Goal: Find specific page/section: Find specific page/section

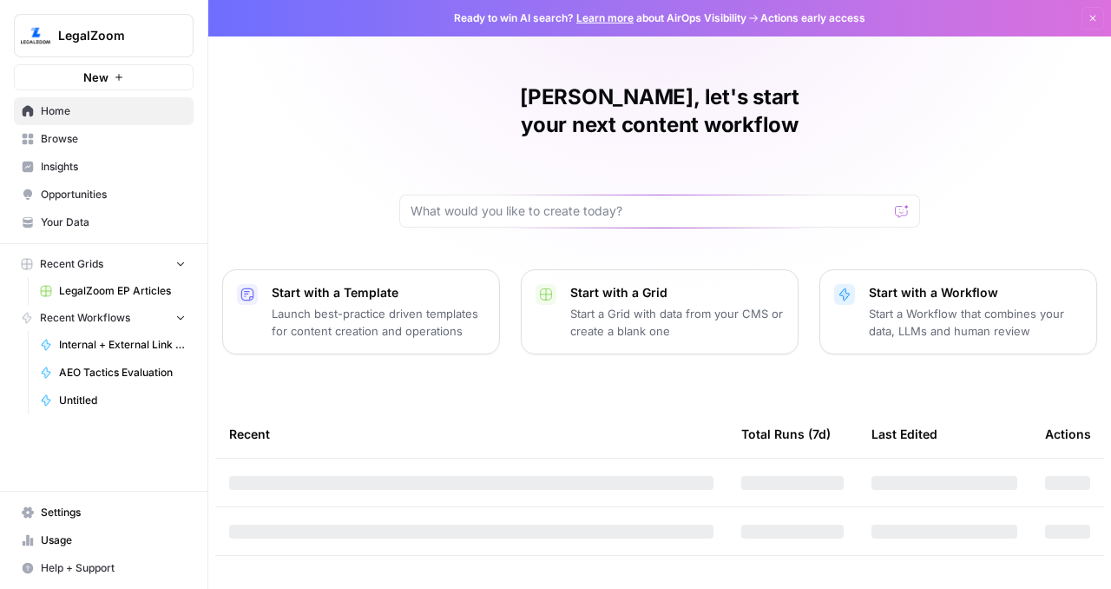
click at [399, 284] on div "Start with a Template Launch best-practice driven templates for content creatio…" at bounding box center [379, 312] width 214 height 56
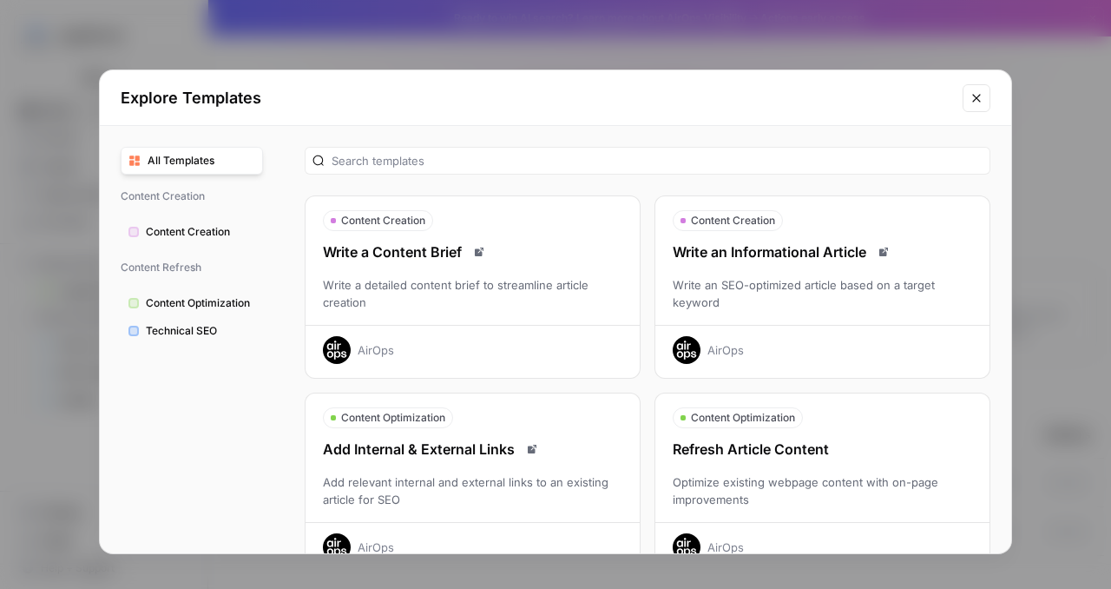
click at [976, 102] on icon "Close modal" at bounding box center [977, 98] width 14 height 14
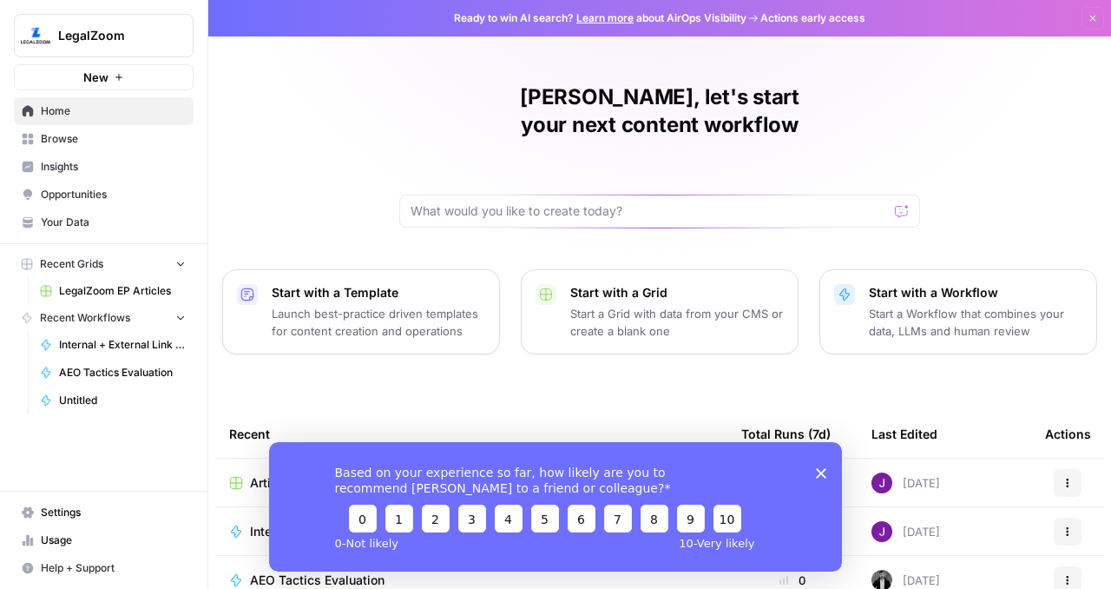
click at [821, 476] on icon "Close survey" at bounding box center [821, 472] width 10 height 10
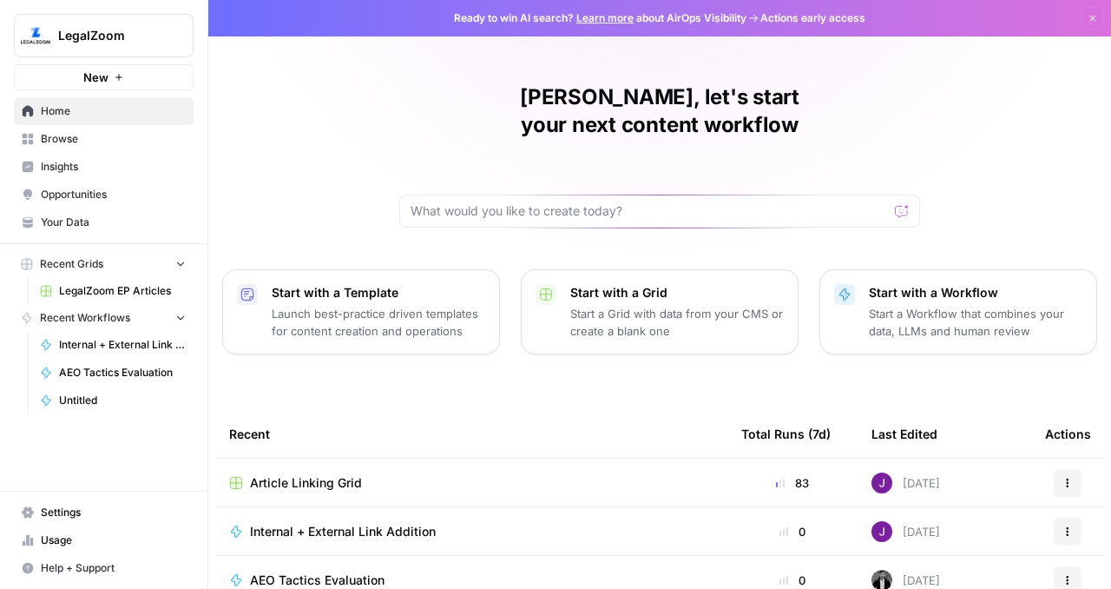
click at [76, 130] on link "Browse" at bounding box center [104, 139] width 180 height 28
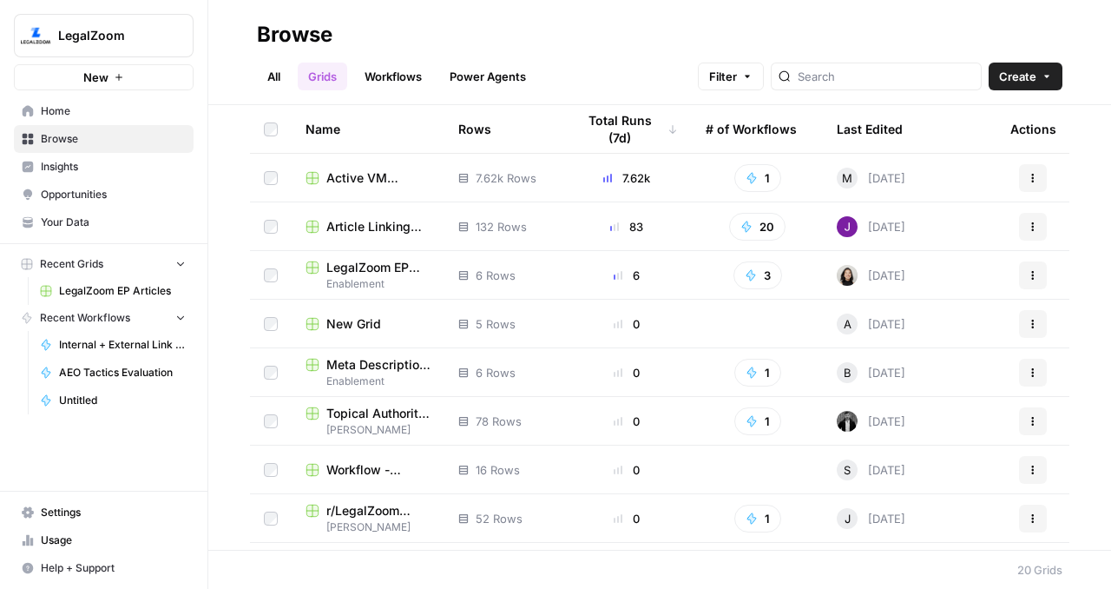
click at [417, 74] on link "Workflows" at bounding box center [393, 77] width 78 height 28
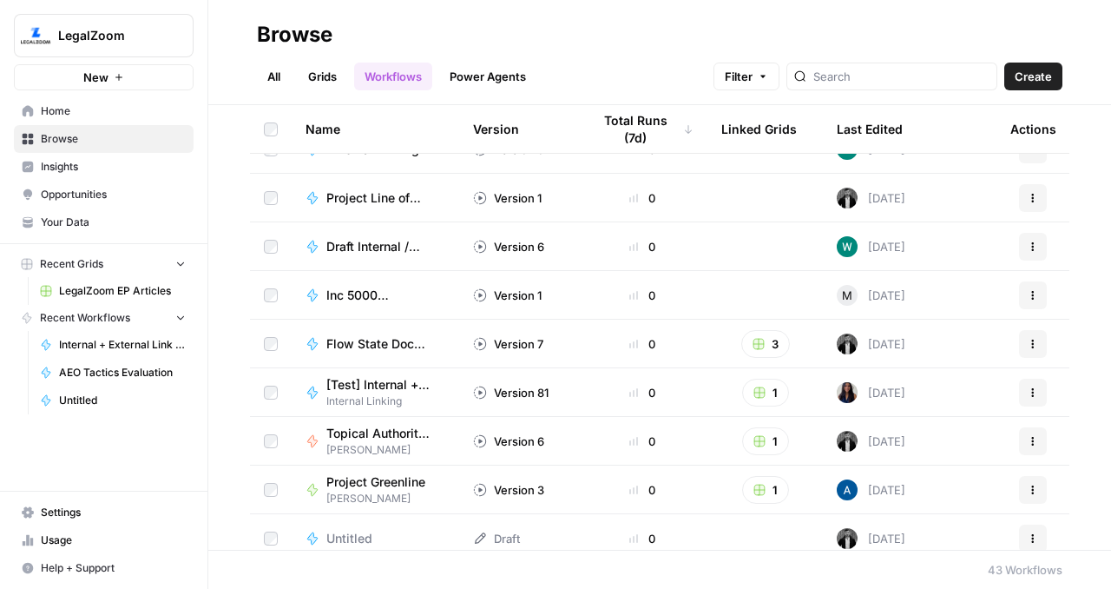
scroll to position [1594, 0]
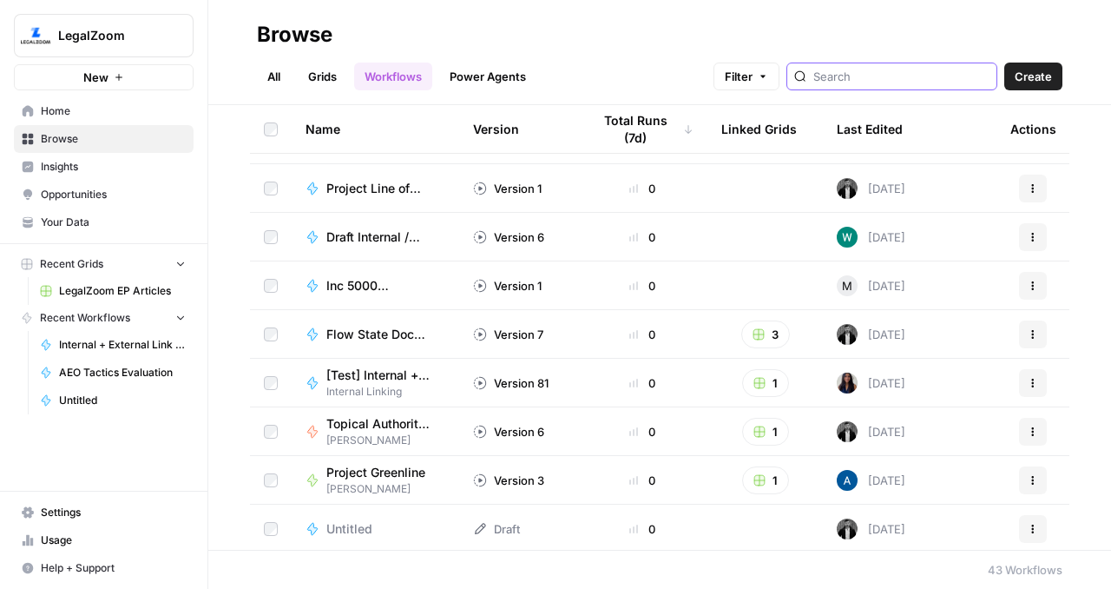
click at [911, 77] on input "search" at bounding box center [901, 76] width 176 height 17
type input "EP"
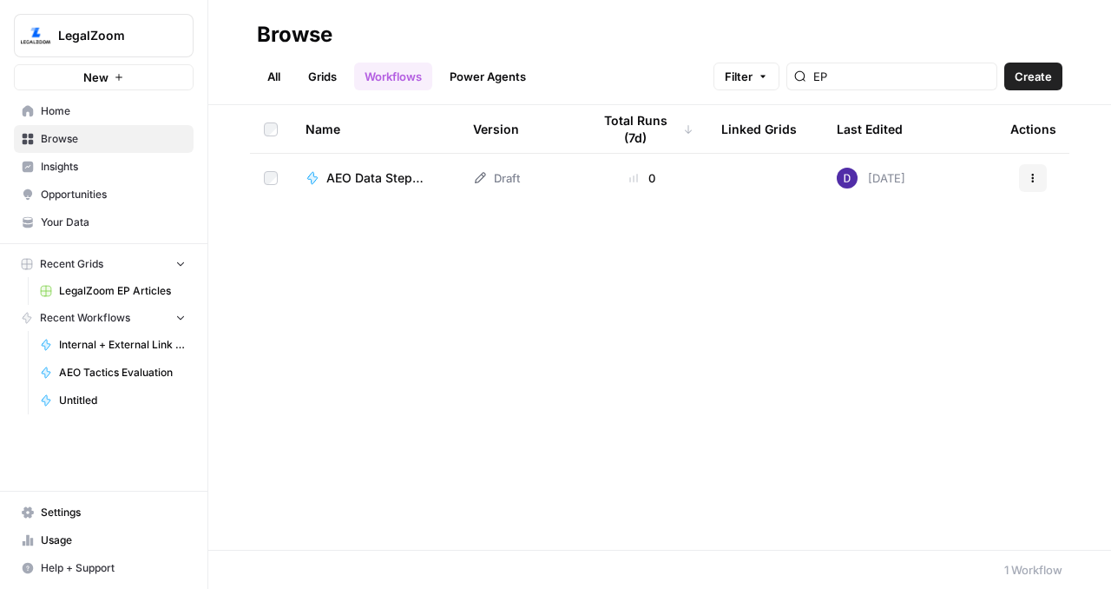
click at [384, 170] on span "AEO Data Step Demo" at bounding box center [378, 177] width 105 height 17
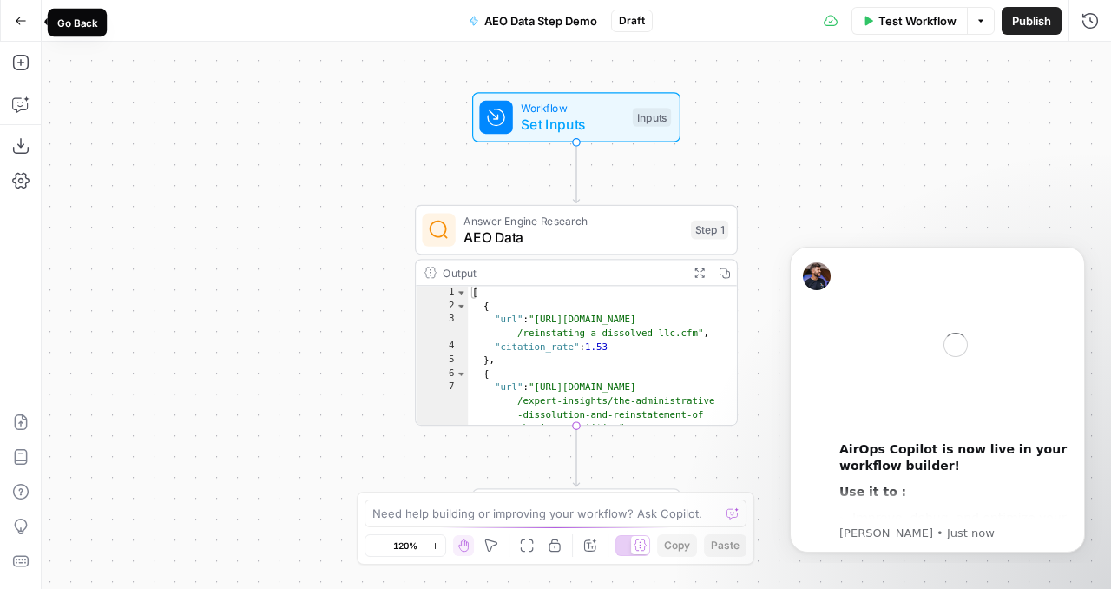
click at [26, 12] on button "Go Back" at bounding box center [20, 20] width 31 height 31
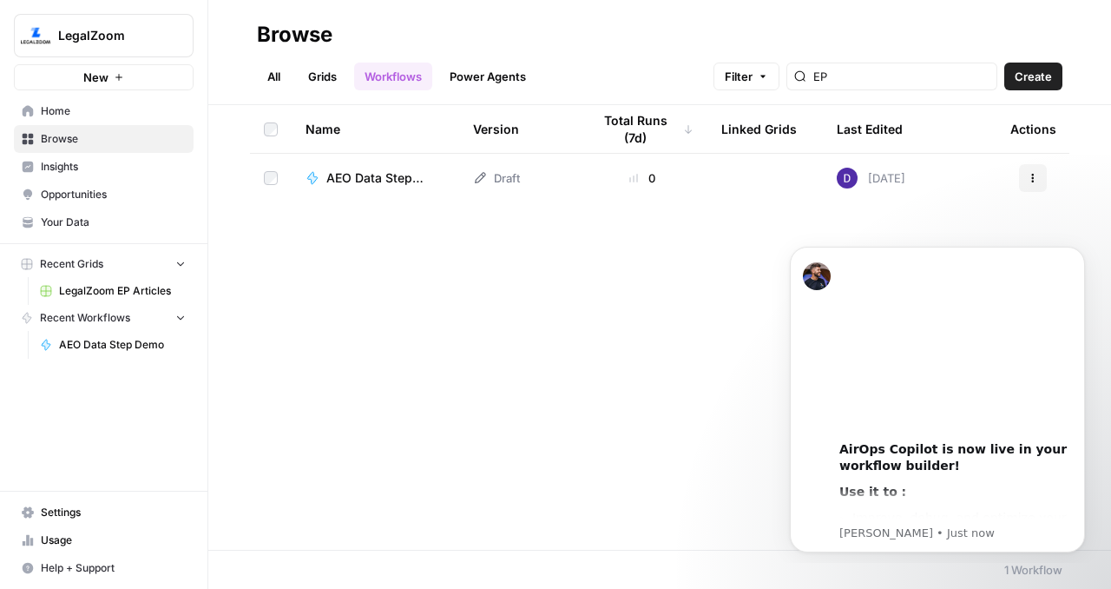
click at [356, 168] on td "AEO Data Step Demo" at bounding box center [376, 178] width 168 height 49
click at [362, 180] on span "AEO Data Step Demo" at bounding box center [378, 177] width 105 height 17
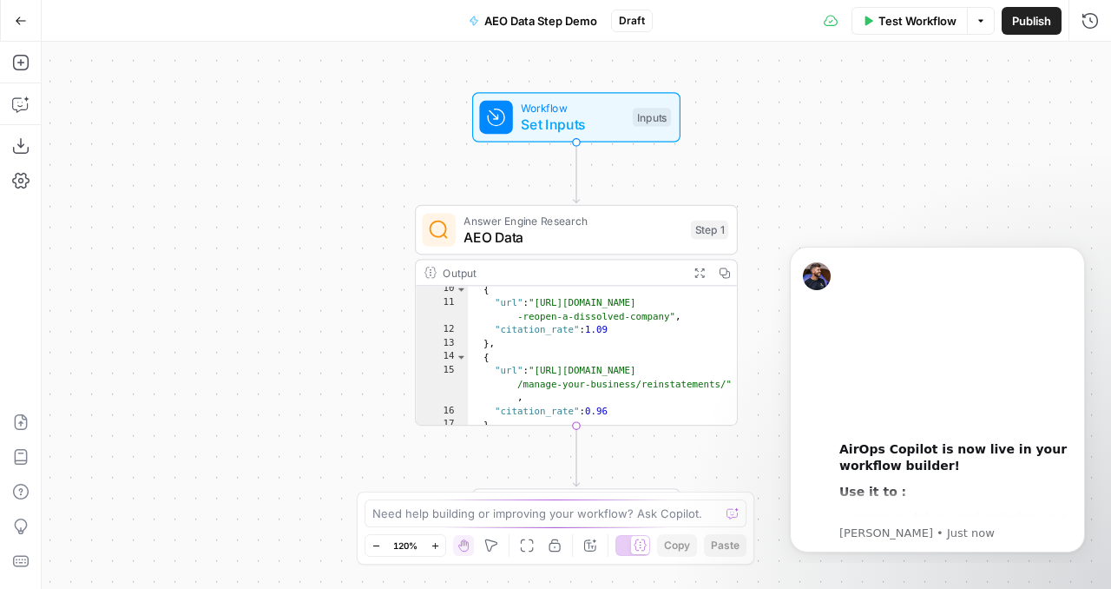
scroll to position [170, 0]
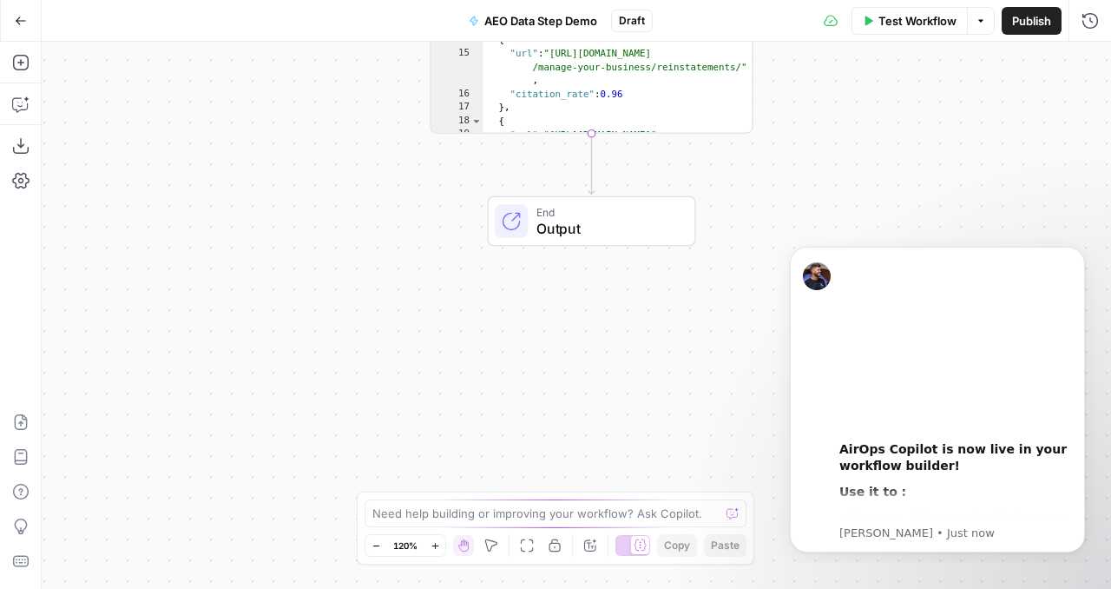
click at [12, 23] on button "Go Back" at bounding box center [20, 20] width 31 height 31
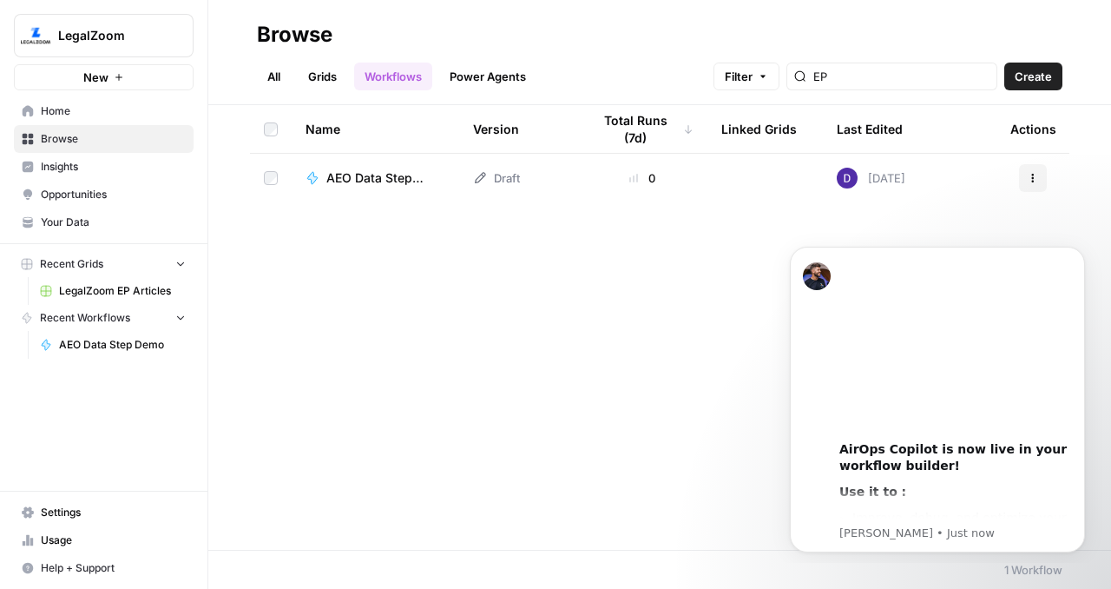
click at [69, 113] on span "Home" at bounding box center [113, 111] width 145 height 16
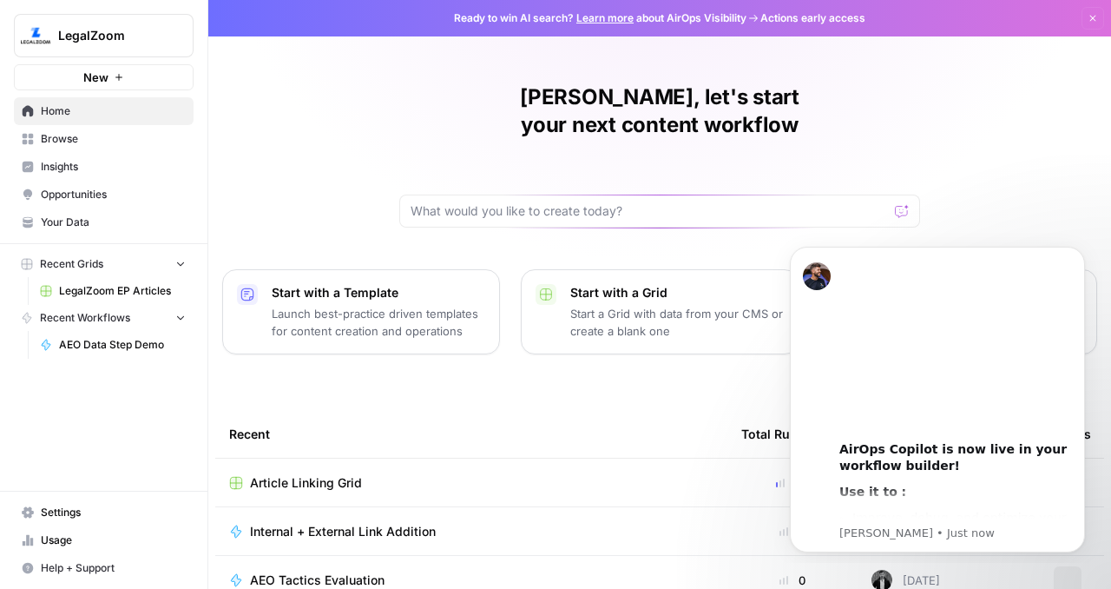
scroll to position [210, 0]
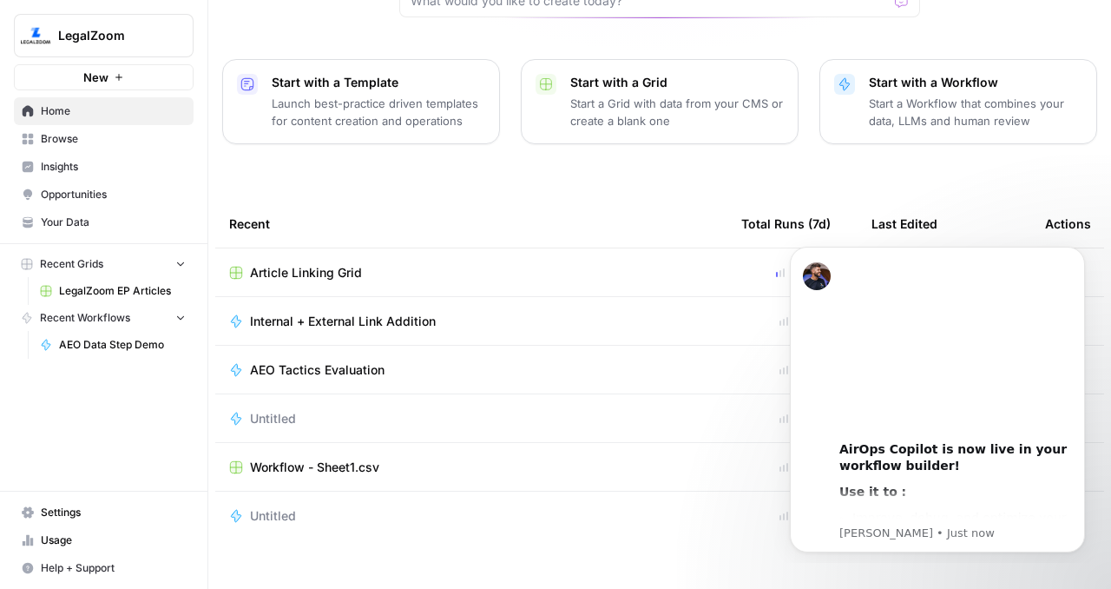
click at [372, 264] on div "Article Linking Grid" at bounding box center [471, 272] width 484 height 17
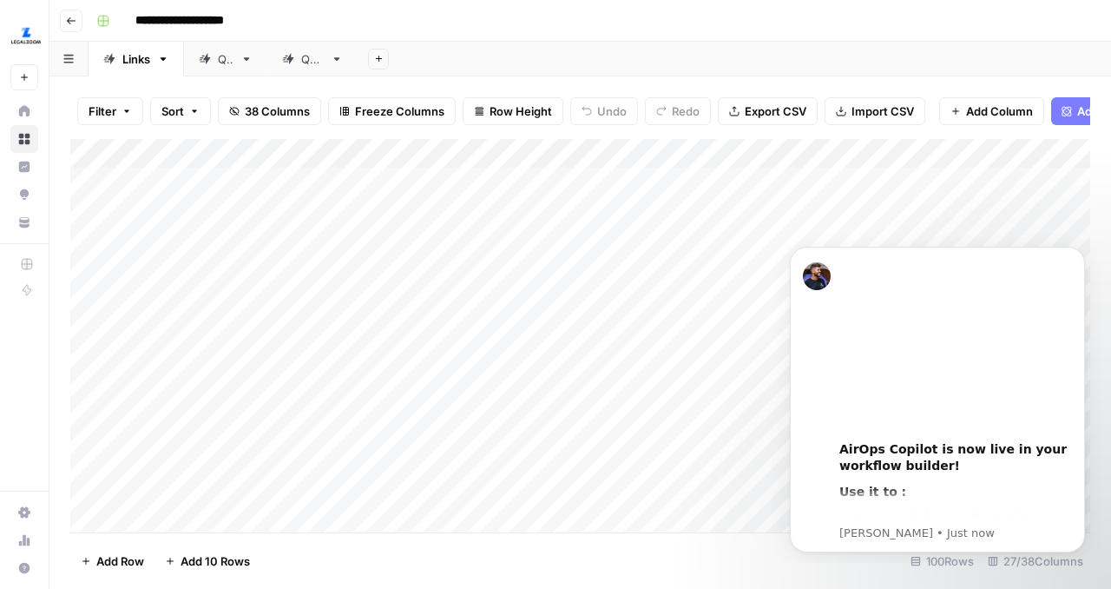
click at [70, 11] on button "Go back" at bounding box center [71, 21] width 23 height 23
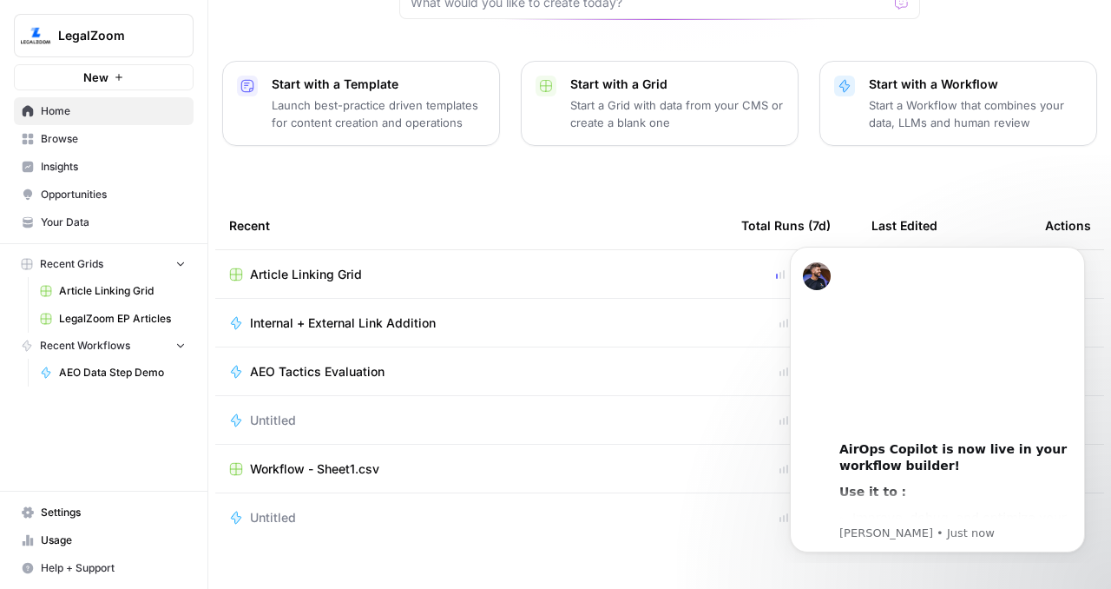
scroll to position [210, 0]
click at [94, 254] on button "Recent Grids" at bounding box center [104, 264] width 180 height 26
click at [1076, 249] on icon "Dismiss notification" at bounding box center [1081, 252] width 10 height 10
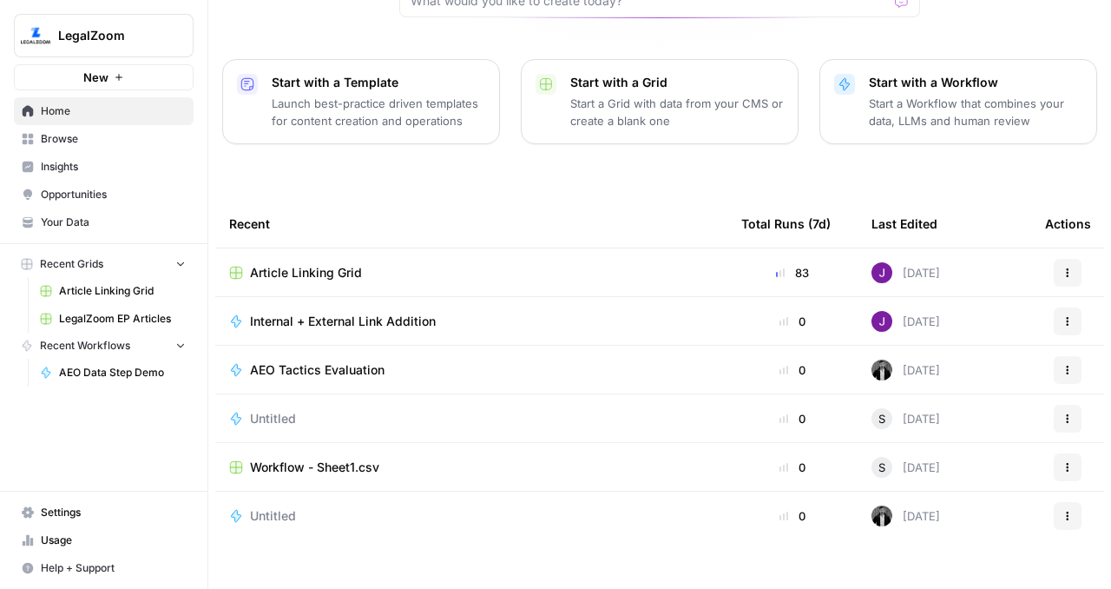
scroll to position [0, 0]
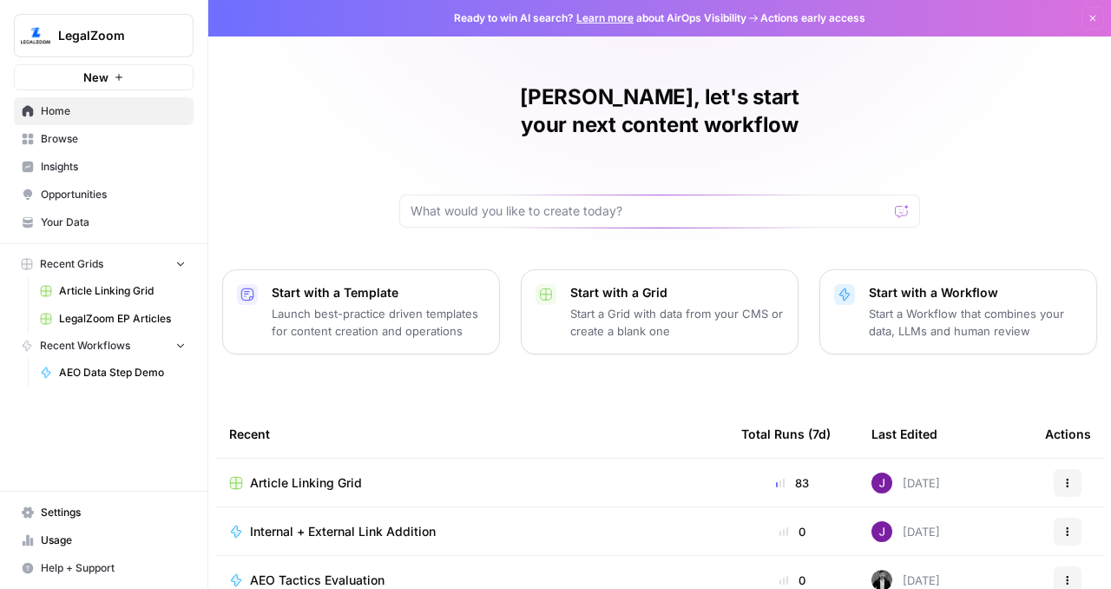
click at [87, 220] on span "Your Data" at bounding box center [113, 222] width 145 height 16
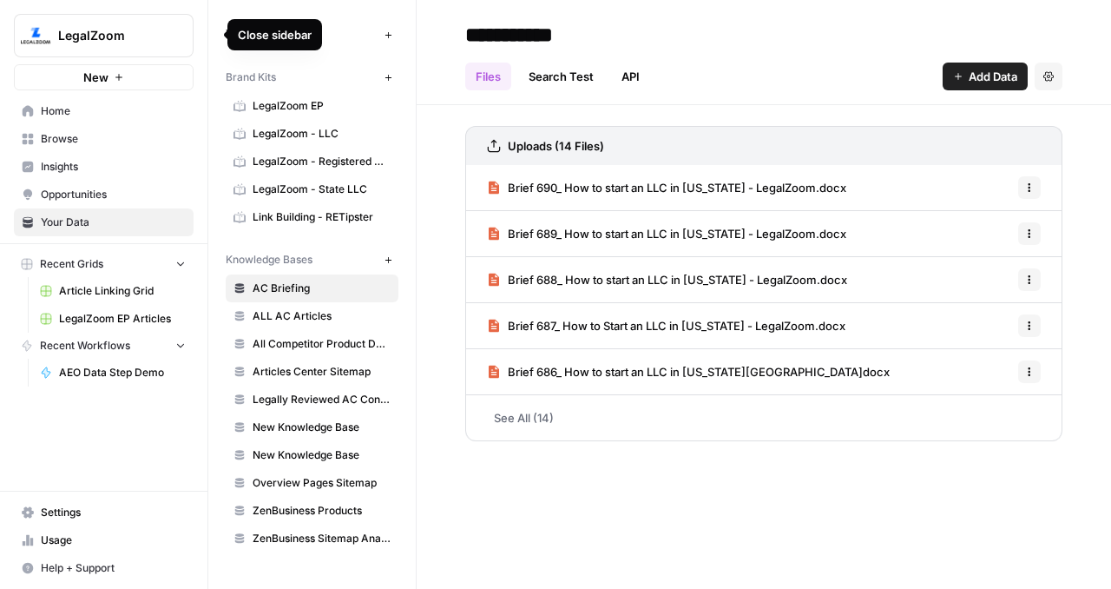
click at [215, 37] on icon "button" at bounding box center [211, 35] width 12 height 12
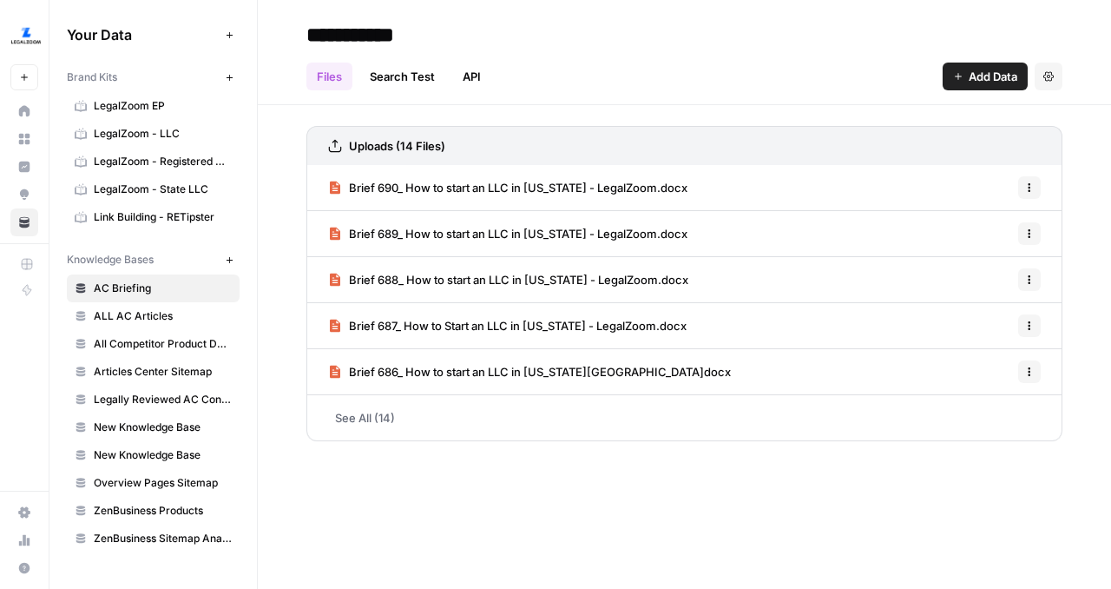
click at [26, 116] on icon at bounding box center [24, 111] width 12 height 12
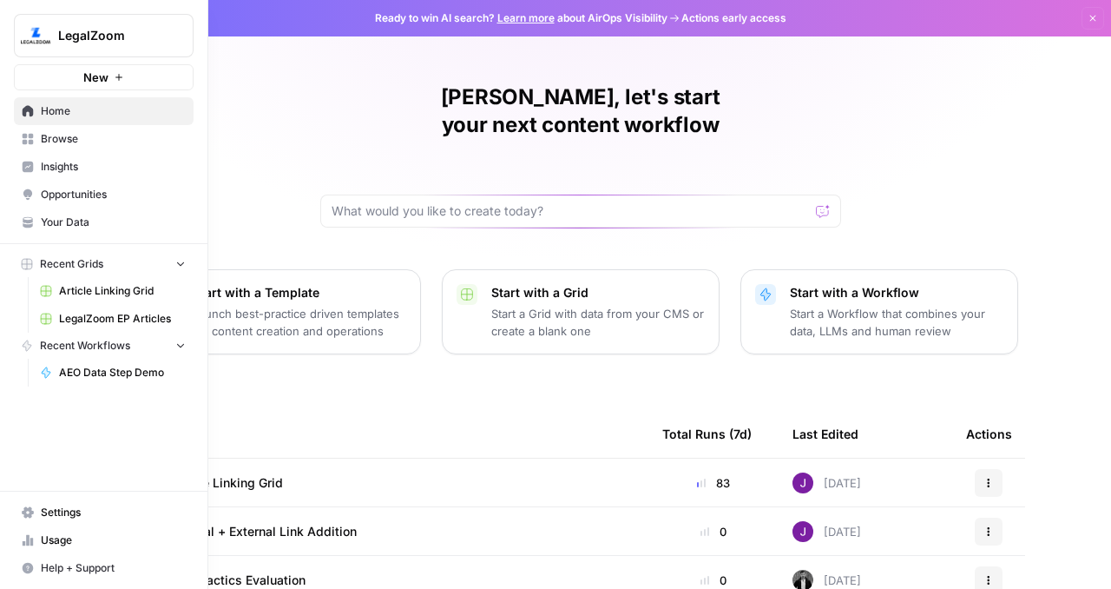
click at [121, 313] on span "LegalZoom EP Articles" at bounding box center [122, 319] width 127 height 16
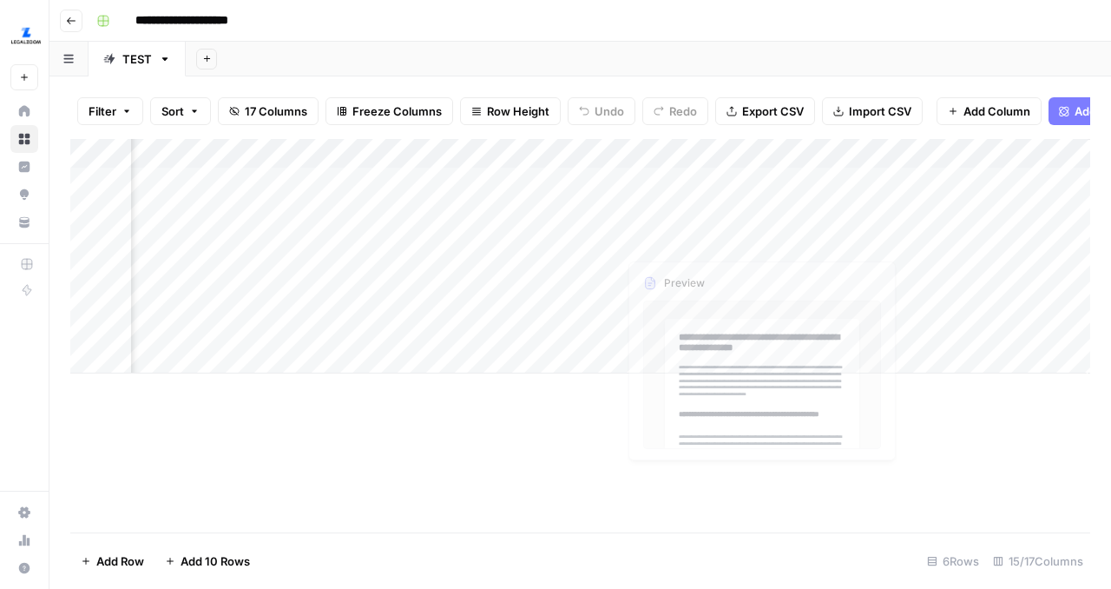
scroll to position [0, 1544]
